Goal: Task Accomplishment & Management: Manage account settings

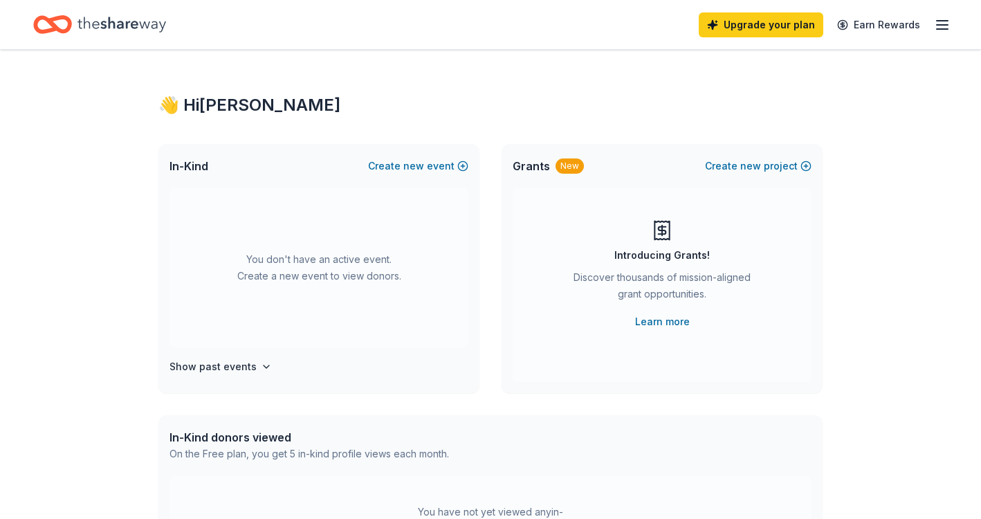
click at [945, 21] on icon "button" at bounding box center [942, 25] width 17 height 17
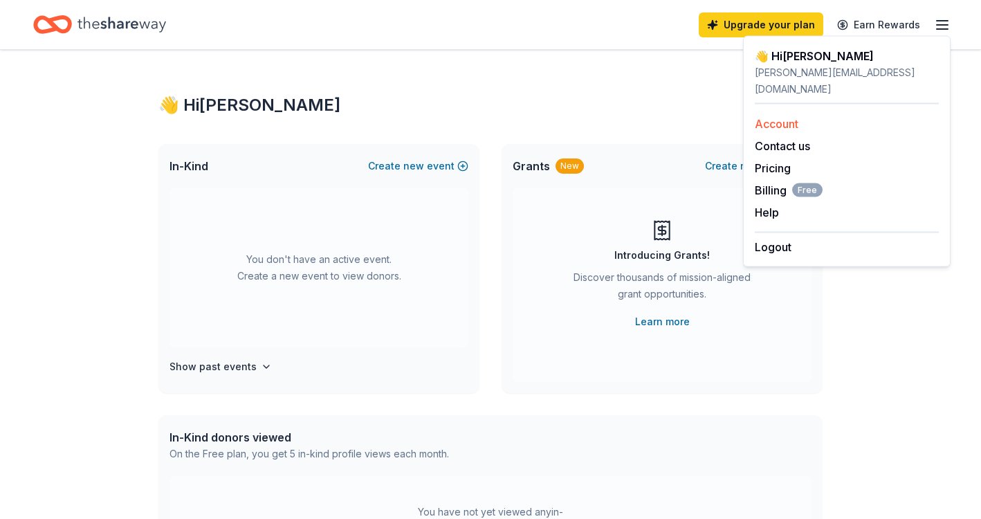
click at [787, 117] on link "Account" at bounding box center [777, 124] width 44 height 14
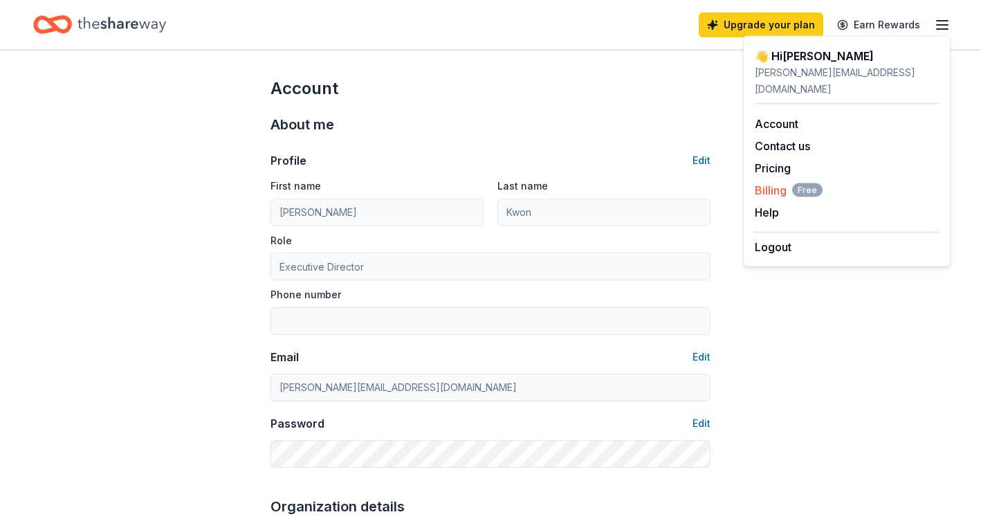
click at [780, 182] on span "Billing Free" at bounding box center [789, 190] width 68 height 17
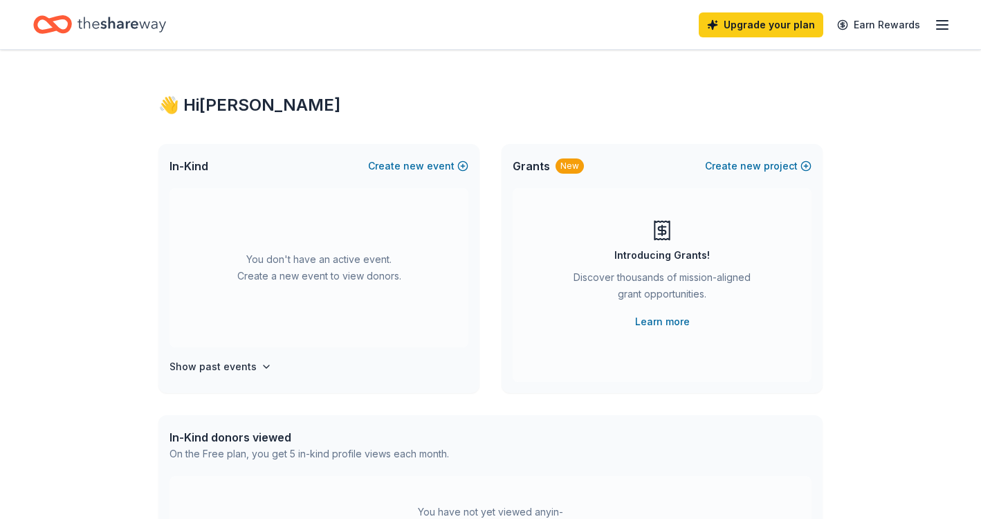
click at [949, 26] on icon "button" at bounding box center [942, 25] width 17 height 17
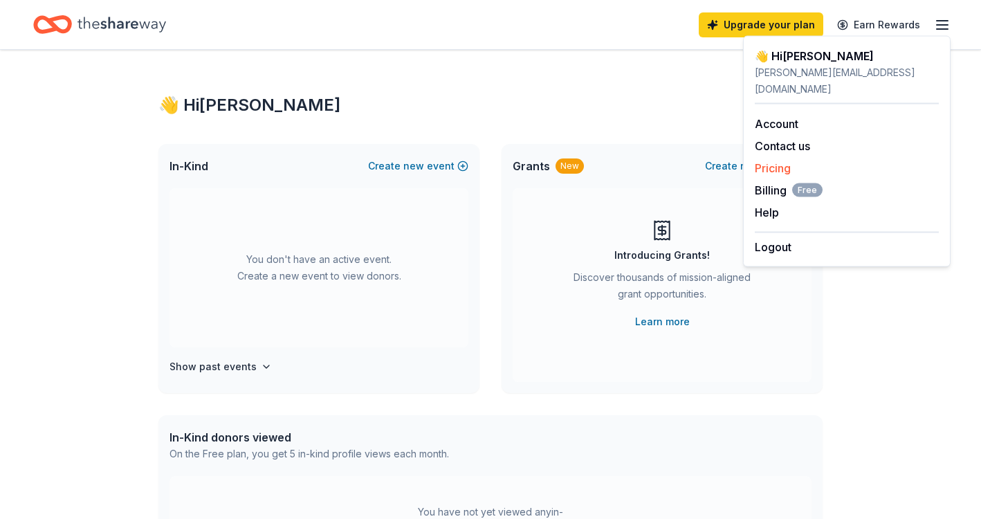
click at [783, 161] on link "Pricing" at bounding box center [773, 168] width 36 height 14
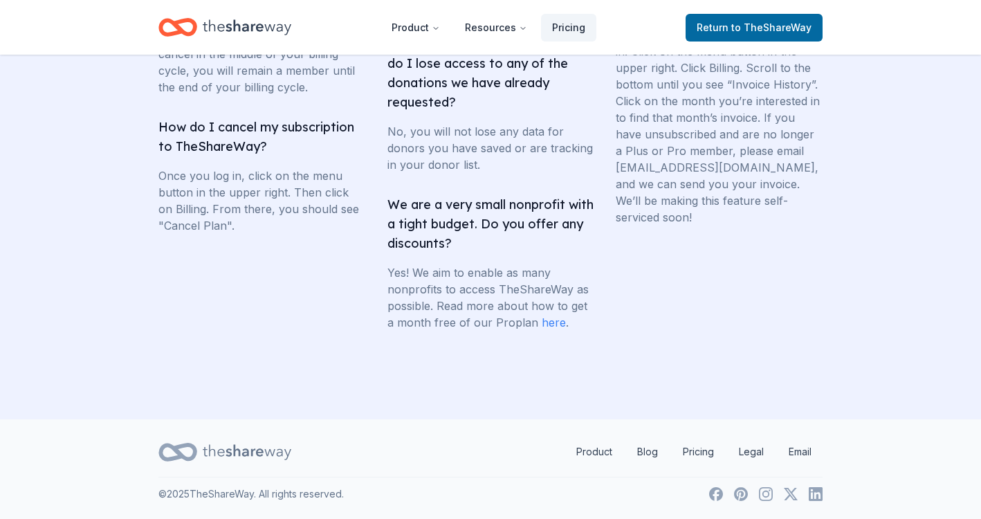
scroll to position [2803, 0]
click at [546, 319] on link "here" at bounding box center [554, 322] width 24 height 14
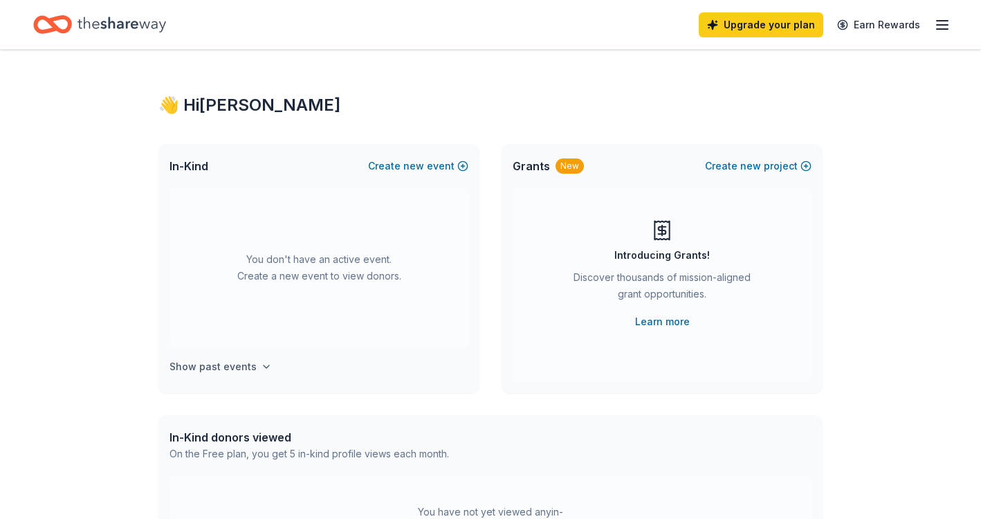
click at [250, 367] on h4 "Show past events" at bounding box center [213, 366] width 87 height 17
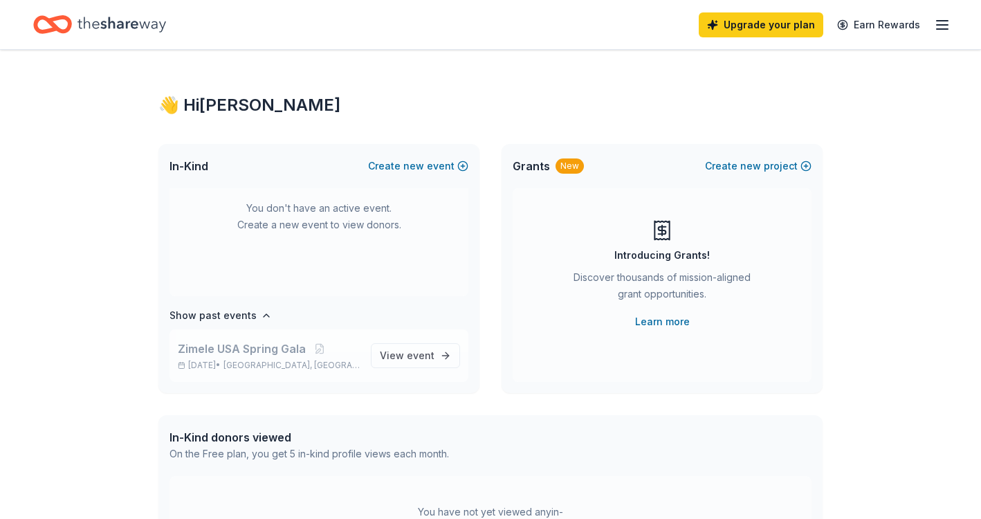
click at [270, 342] on span "Zimele USA Spring Gala" at bounding box center [242, 348] width 128 height 17
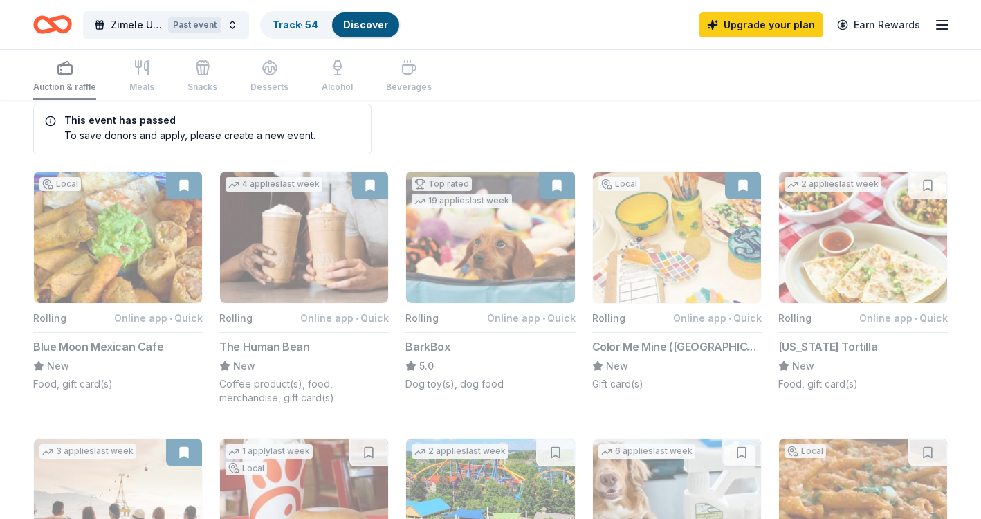
scroll to position [27, 0]
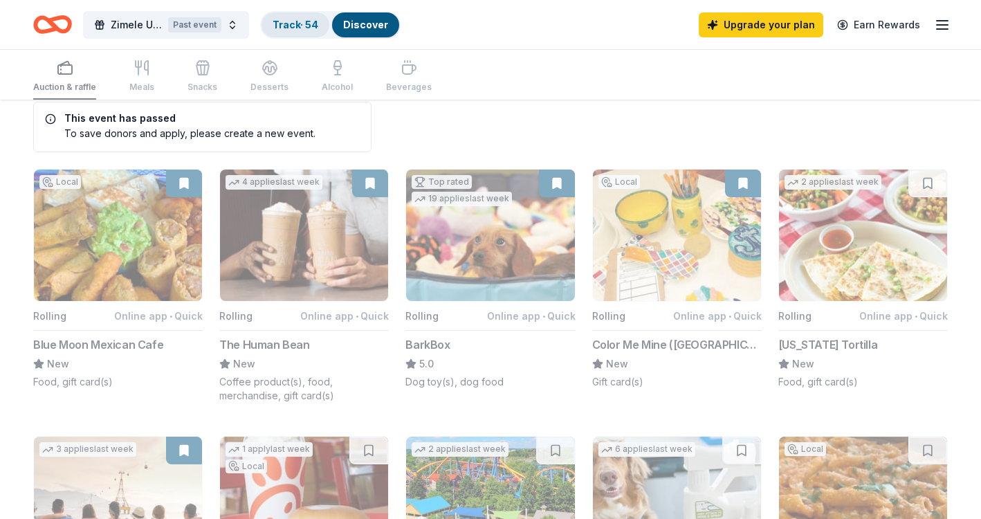
click at [300, 17] on div "Track · 54" at bounding box center [296, 24] width 68 height 25
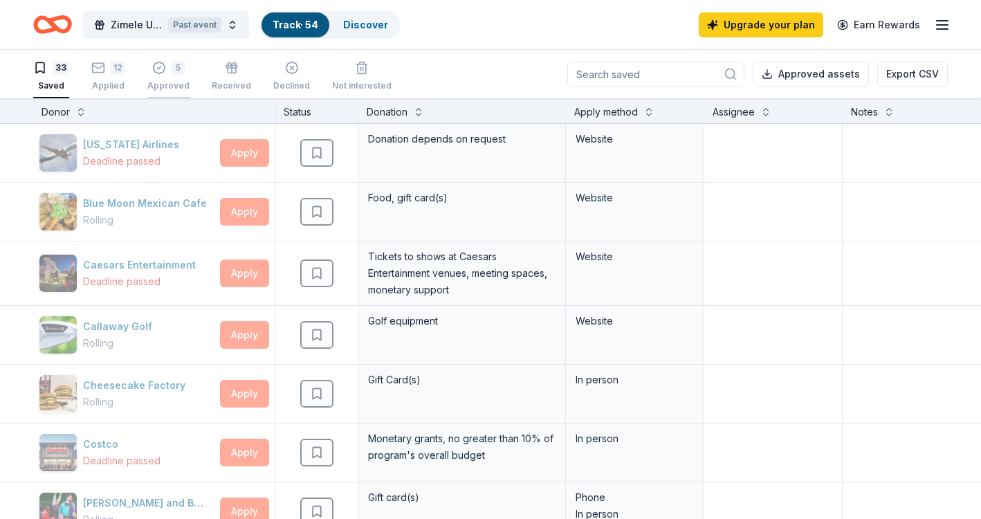
click at [172, 69] on div "5" at bounding box center [179, 68] width 14 height 14
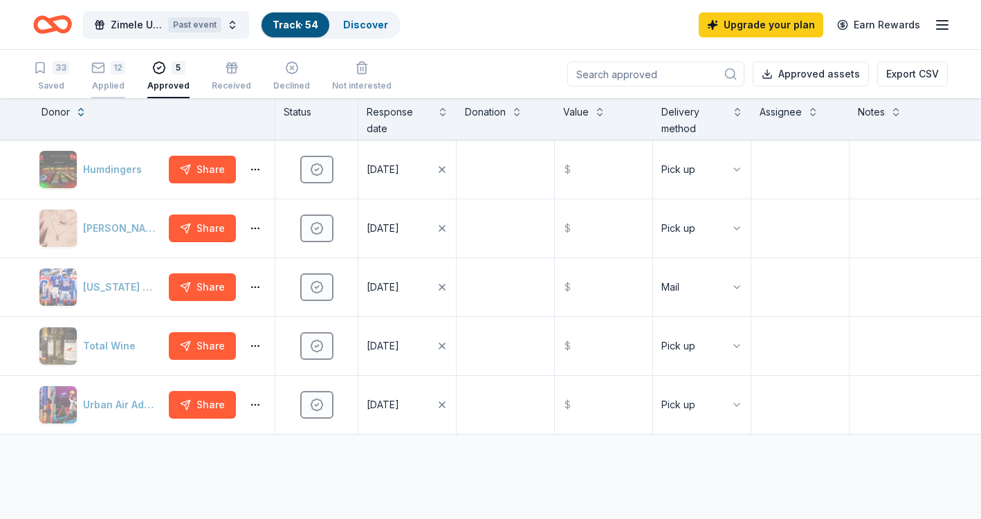
click at [92, 77] on div "12 Applied" at bounding box center [108, 76] width 34 height 30
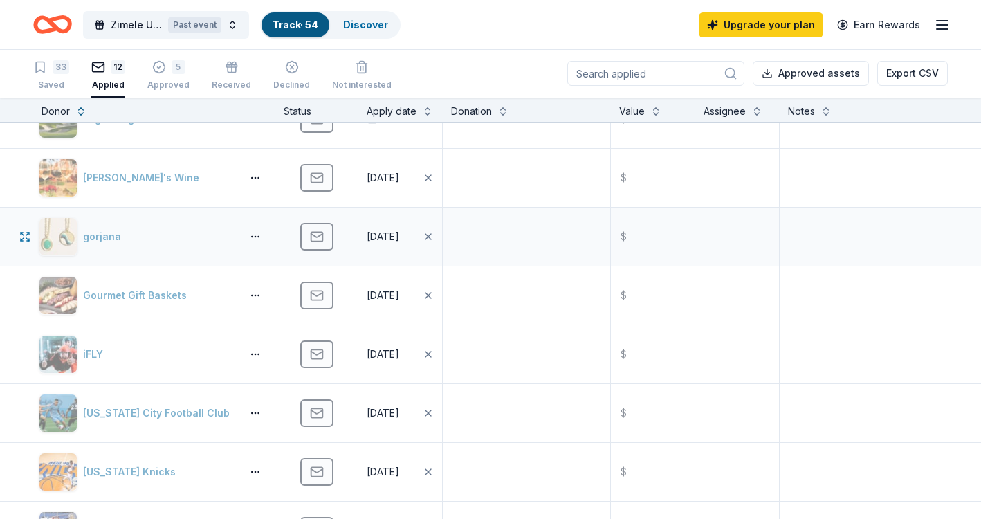
scroll to position [158, 0]
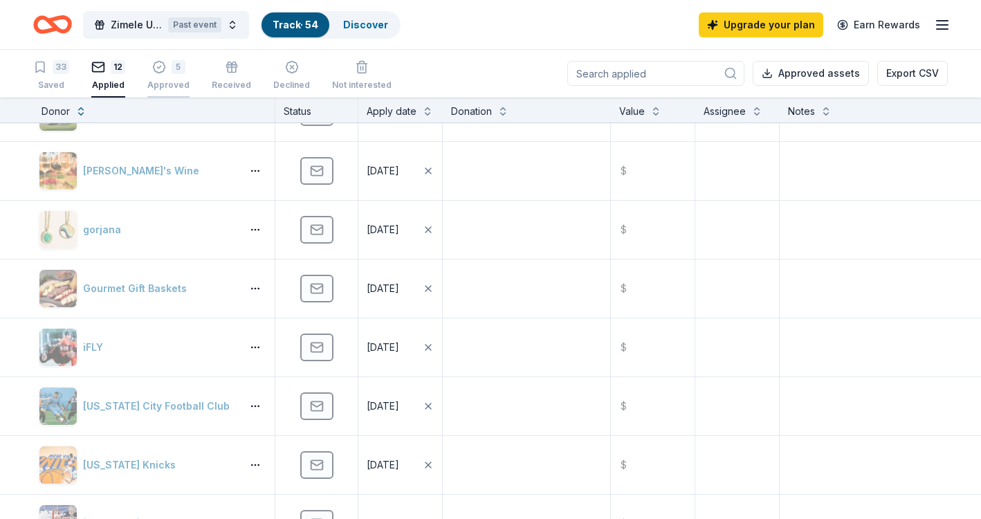
click at [172, 63] on div "5" at bounding box center [179, 67] width 14 height 14
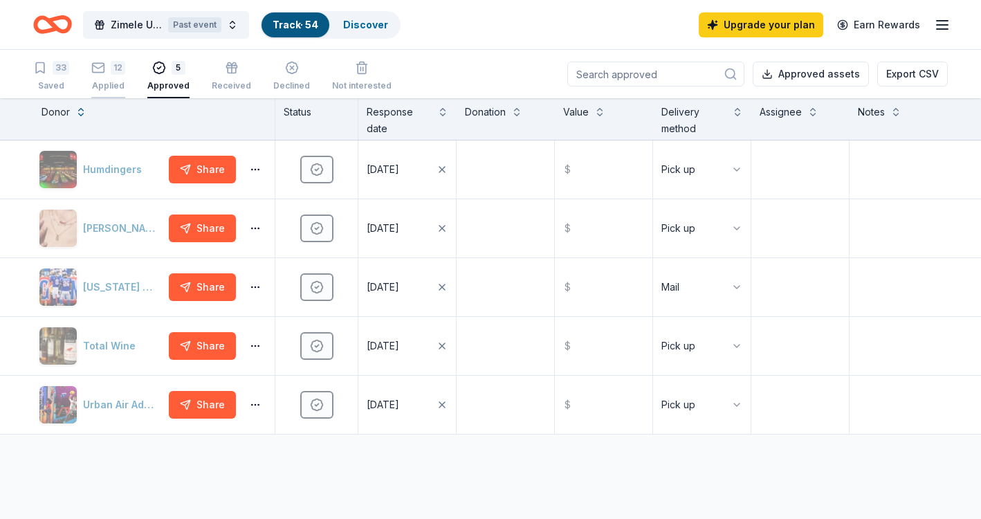
click at [123, 70] on div "12" at bounding box center [118, 68] width 15 height 14
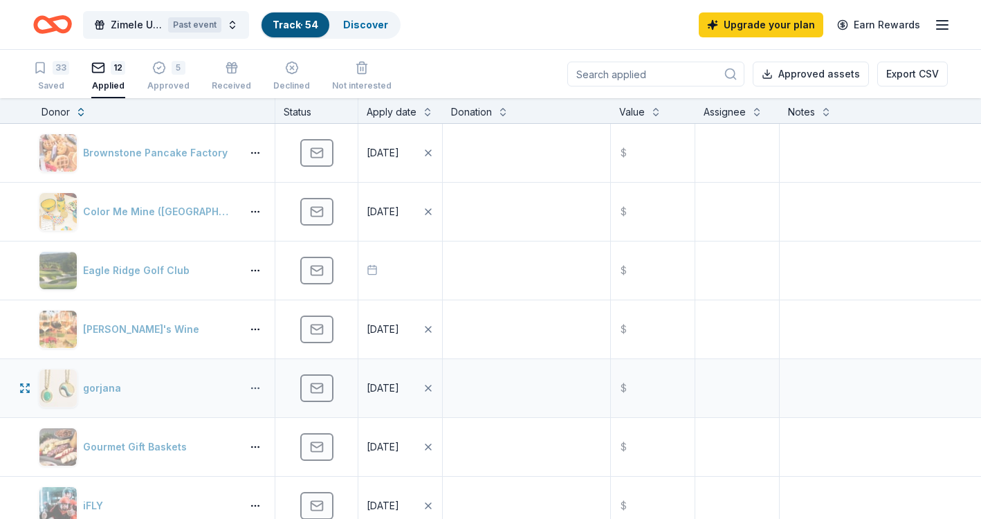
click at [253, 386] on button "button" at bounding box center [255, 388] width 28 height 11
click at [217, 374] on div "gorjana" at bounding box center [137, 388] width 197 height 39
click at [116, 60] on button "12 Applied" at bounding box center [108, 76] width 34 height 43
click at [64, 76] on div "33 Saved" at bounding box center [51, 76] width 36 height 30
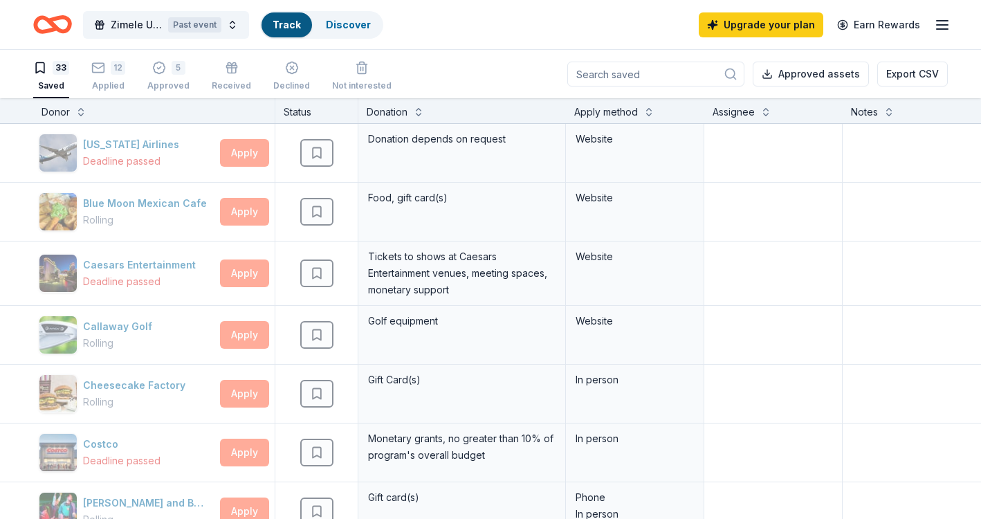
scroll to position [1, 0]
